Goal: Transaction & Acquisition: Register for event/course

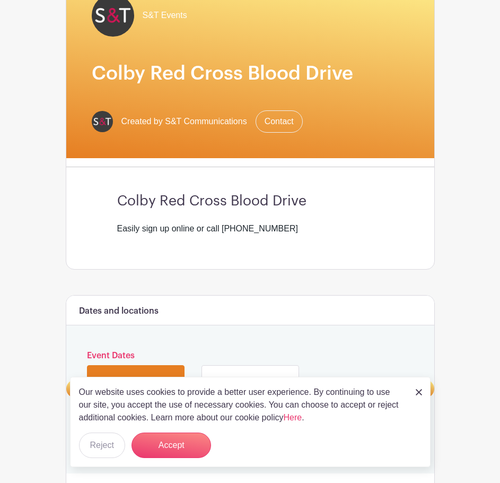
scroll to position [159, 0]
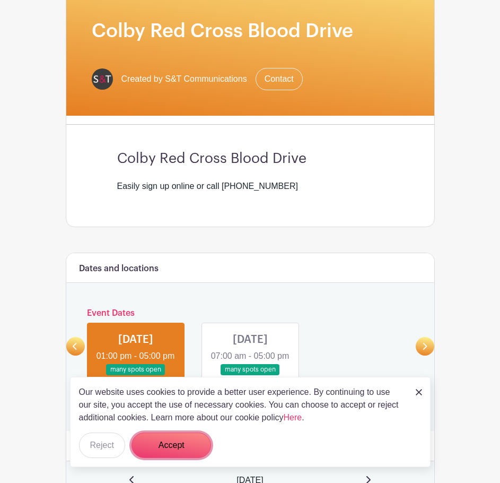
click at [188, 448] on button "Accept" at bounding box center [172, 444] width 80 height 25
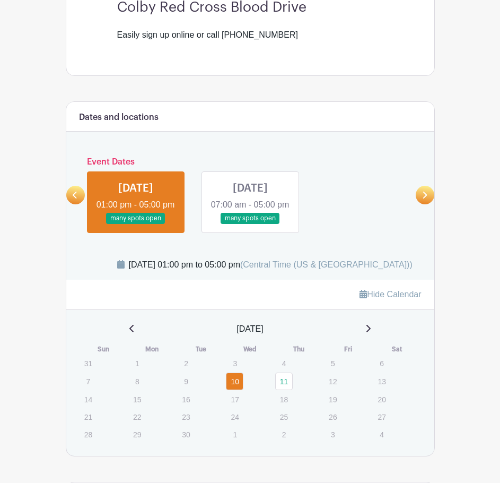
scroll to position [371, 0]
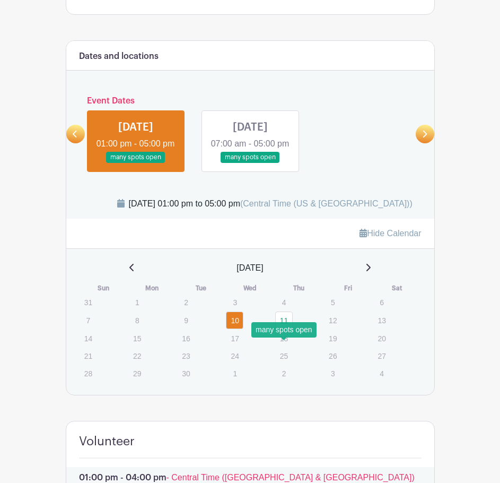
click at [285, 329] on link "11" at bounding box center [284, 320] width 18 height 18
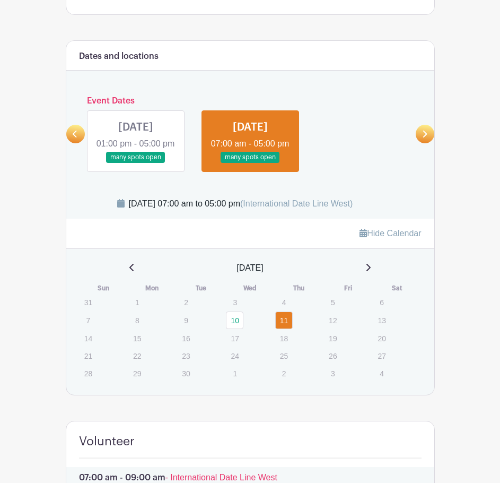
click at [136, 163] on link at bounding box center [136, 163] width 0 height 0
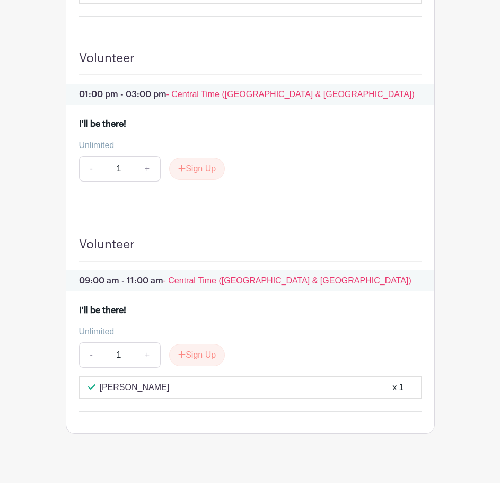
scroll to position [1008, 0]
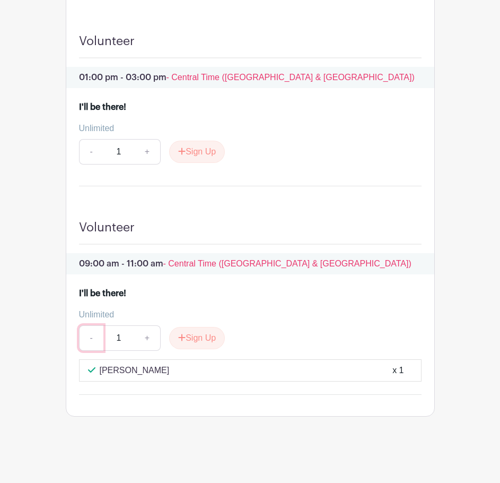
click at [86, 344] on link "-" at bounding box center [91, 337] width 24 height 25
click at [202, 287] on div "I'll be there!" at bounding box center [250, 293] width 343 height 13
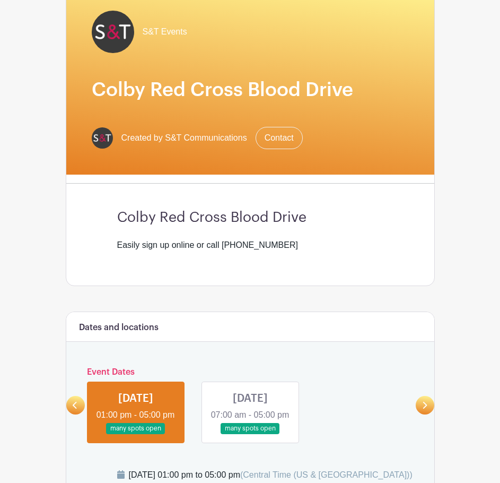
scroll to position [0, 0]
